Goal: Information Seeking & Learning: Learn about a topic

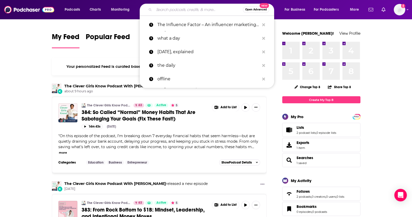
click at [187, 10] on input "Search podcasts, credits, & more..." at bounding box center [198, 9] width 89 height 8
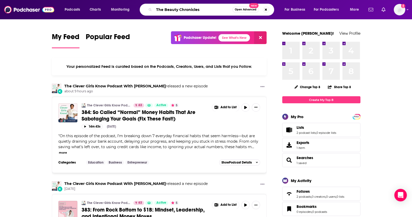
type input "The Beauty Chronicles"
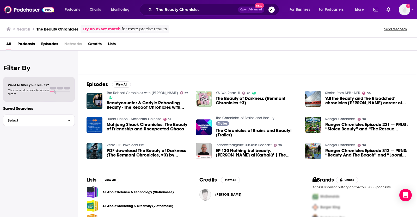
scroll to position [49, 0]
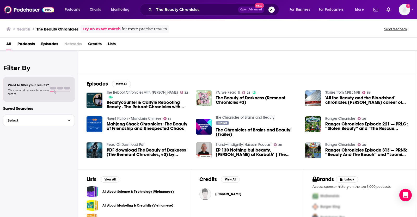
click at [26, 44] on span "Podcasts" at bounding box center [25, 45] width 17 height 11
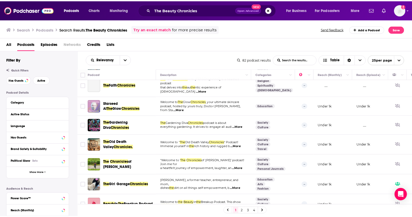
scroll to position [369, 0]
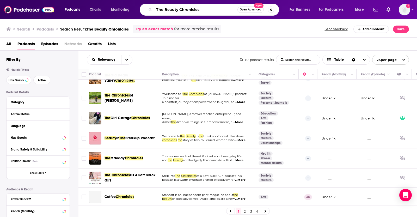
click at [201, 12] on input "The Beauty Chronicles" at bounding box center [195, 9] width 83 height 8
drag, startPoint x: 201, startPoint y: 12, endPoint x: 116, endPoint y: 2, distance: 85.5
click at [116, 2] on div "Podcasts Charts Monitoring The Beauty Chronicles Open Advanced New For Business…" at bounding box center [208, 9] width 417 height 19
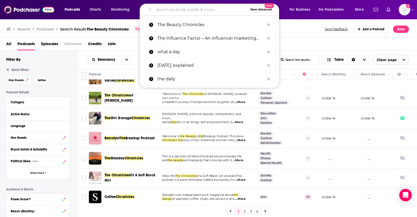
click at [204, 10] on input "Search podcasts, credits, & more..." at bounding box center [201, 9] width 94 height 8
paste input "The Cosmetic Chronicles"
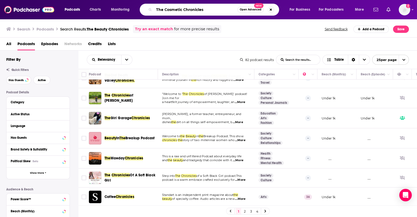
type input "The Cosmetic Chronicles"
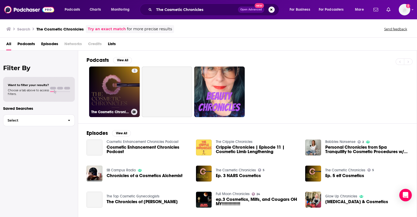
click at [126, 83] on link "5 The Cosmetic Chronicles" at bounding box center [114, 92] width 51 height 51
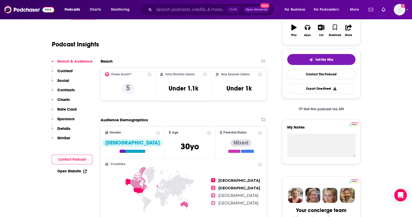
scroll to position [92, 0]
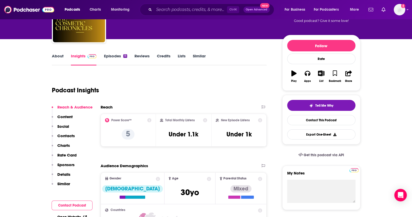
scroll to position [51, 0]
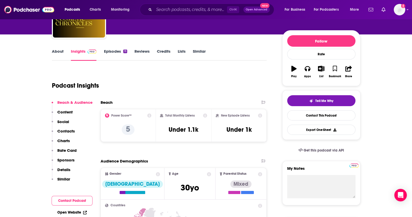
click at [53, 53] on link "About" at bounding box center [58, 55] width 12 height 12
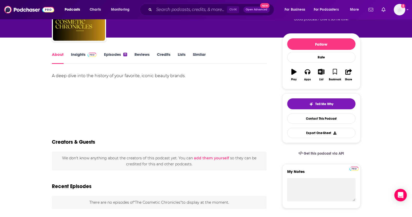
scroll to position [48, 0]
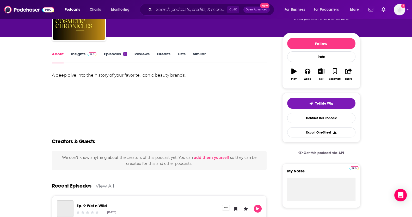
click at [76, 52] on link "Insights" at bounding box center [84, 57] width 26 height 12
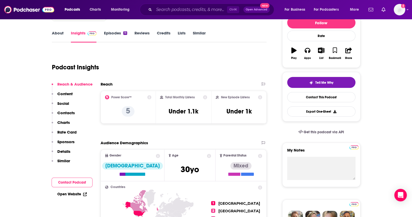
scroll to position [70, 0]
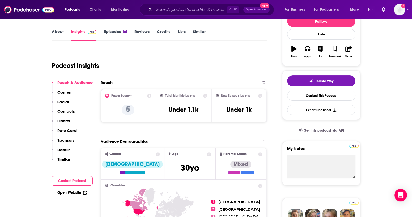
click at [260, 94] on icon at bounding box center [261, 96] width 4 height 4
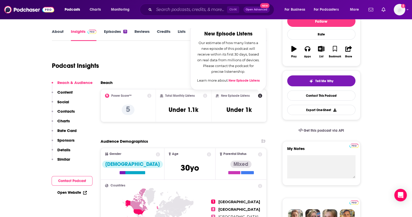
click at [204, 94] on icon at bounding box center [205, 96] width 4 height 4
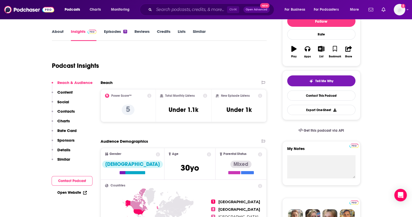
click at [174, 95] on h2 "Total Monthly Listens" at bounding box center [179, 96] width 29 height 4
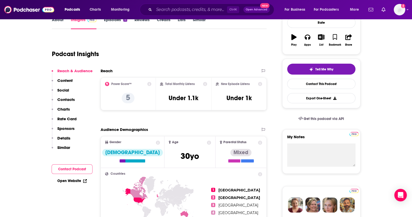
scroll to position [83, 0]
